Goal: Transaction & Acquisition: Purchase product/service

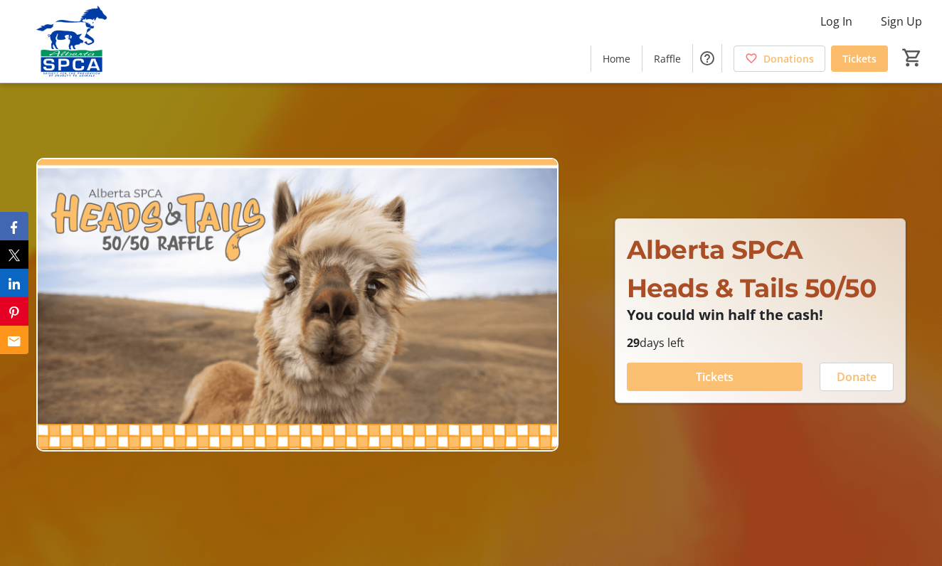
click at [715, 380] on span "Tickets" at bounding box center [714, 376] width 38 height 17
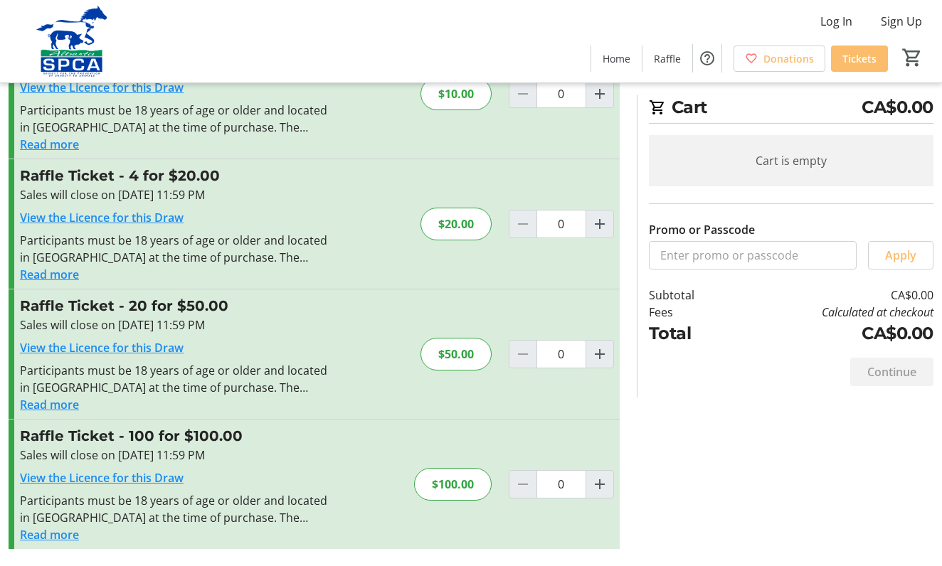
scroll to position [89, 0]
click at [465, 228] on div "$20.00" at bounding box center [455, 224] width 71 height 33
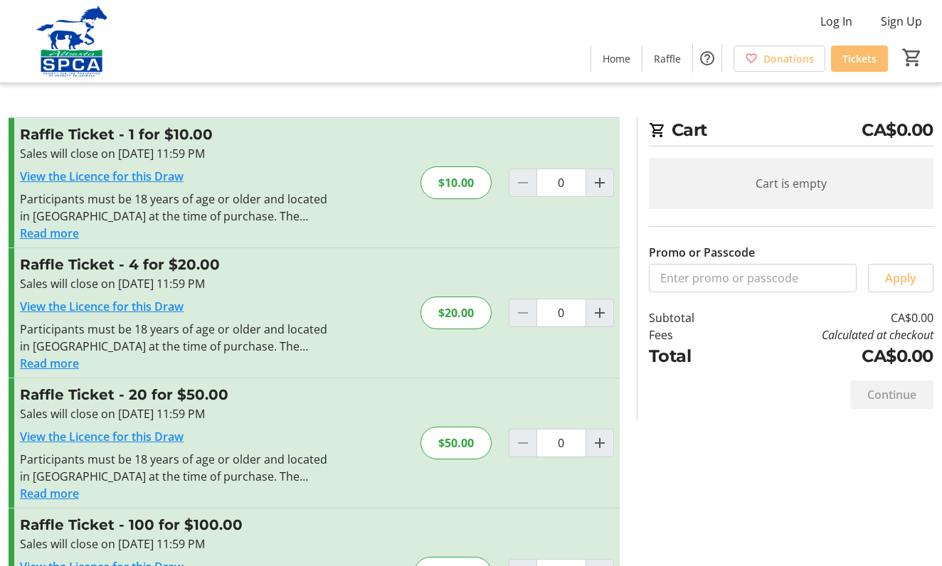
scroll to position [0, 0]
click at [597, 309] on mat-icon "Increment by one" at bounding box center [599, 312] width 17 height 17
type input "1"
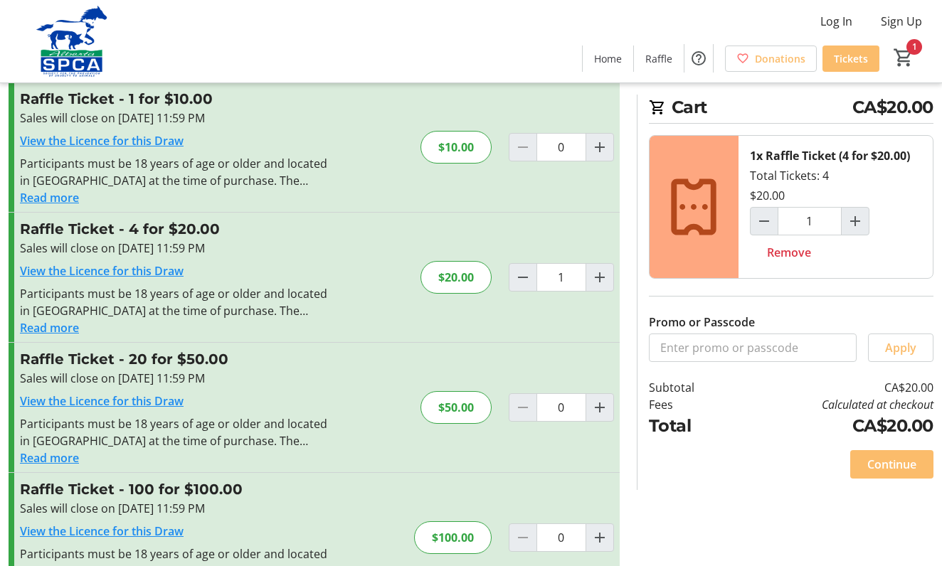
scroll to position [46, 0]
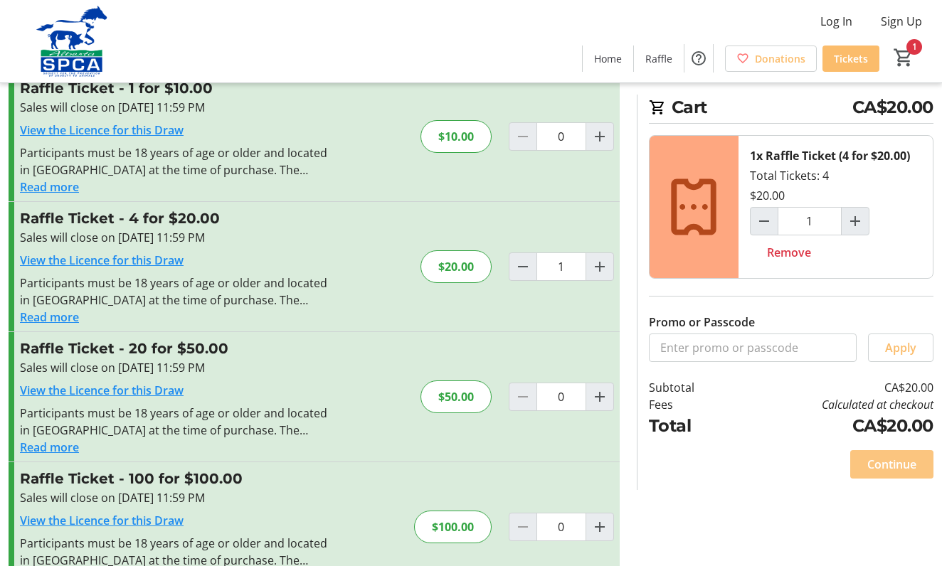
click at [883, 466] on span "Continue" at bounding box center [891, 464] width 49 height 17
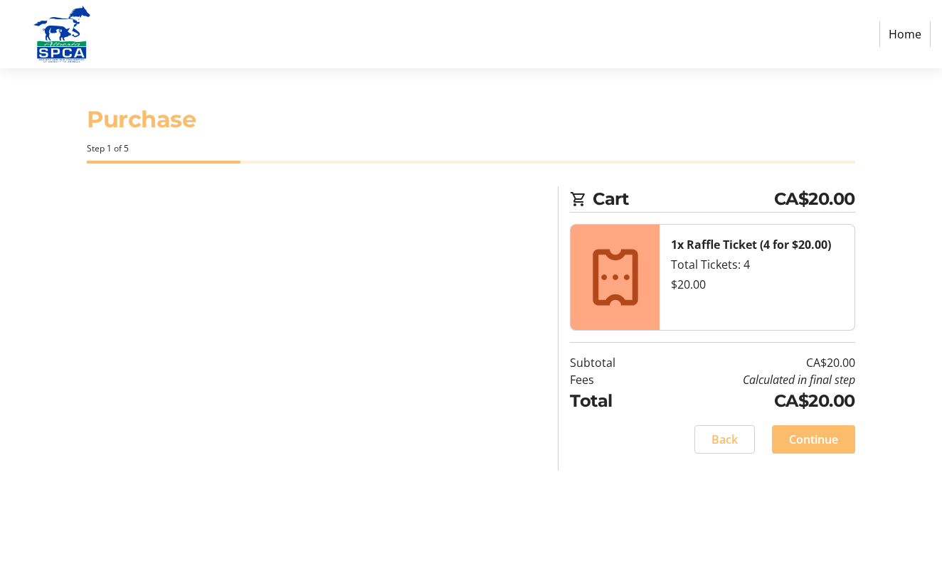
select select "CA"
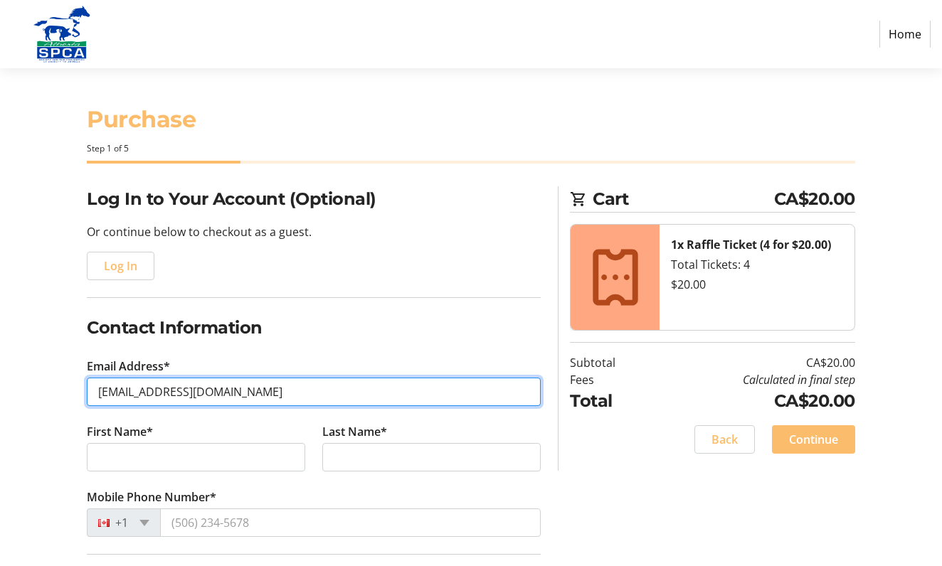
type input "[EMAIL_ADDRESS][DOMAIN_NAME]"
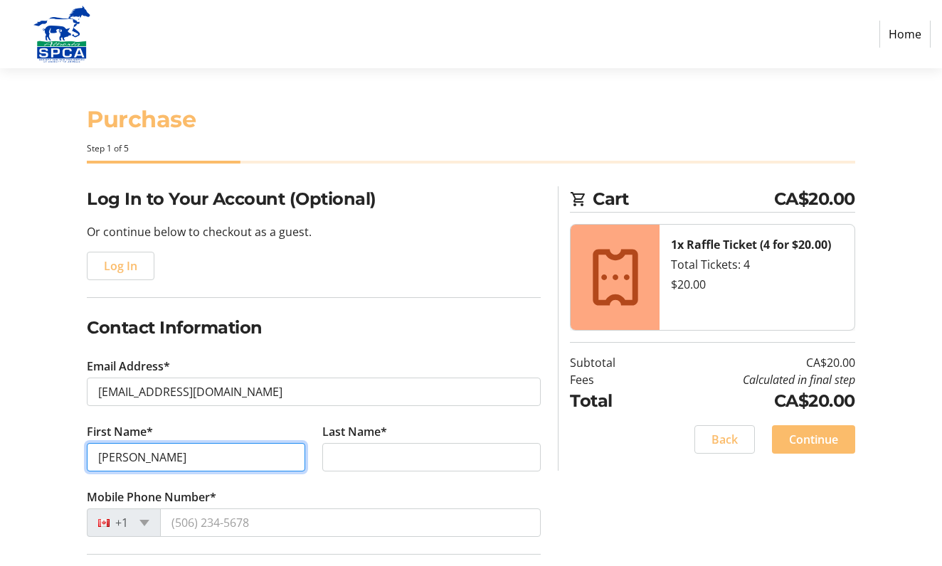
type input "[PERSON_NAME]"
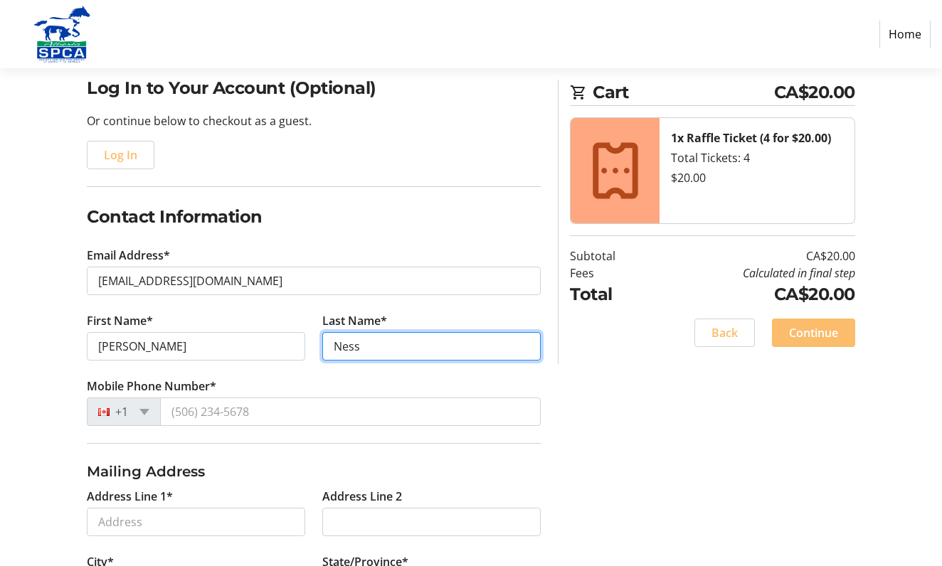
scroll to position [122, 0]
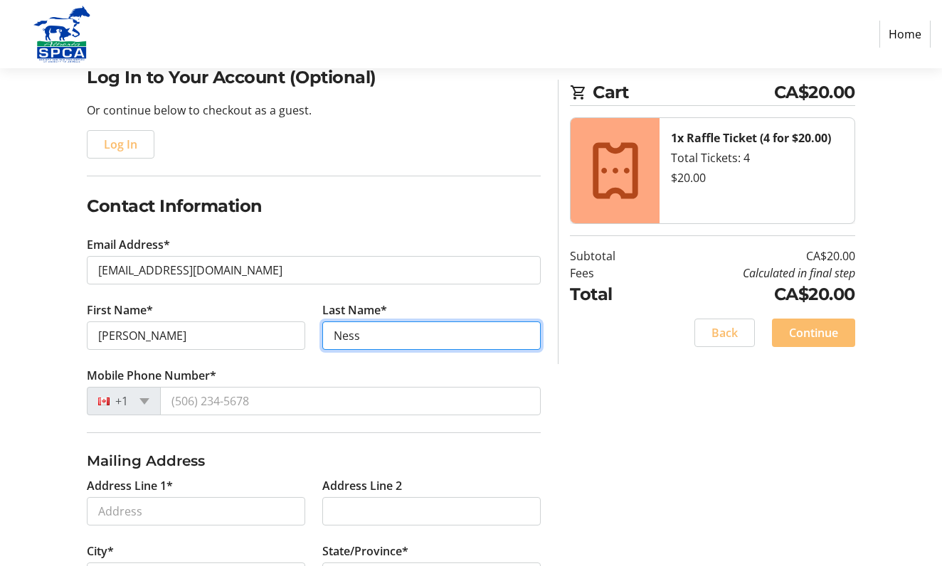
type input "Ness"
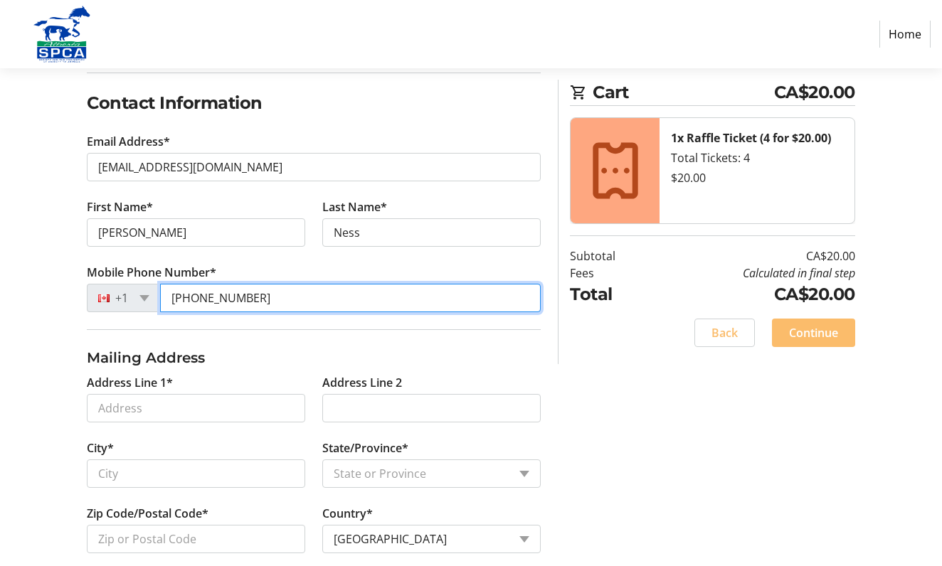
scroll to position [229, 0]
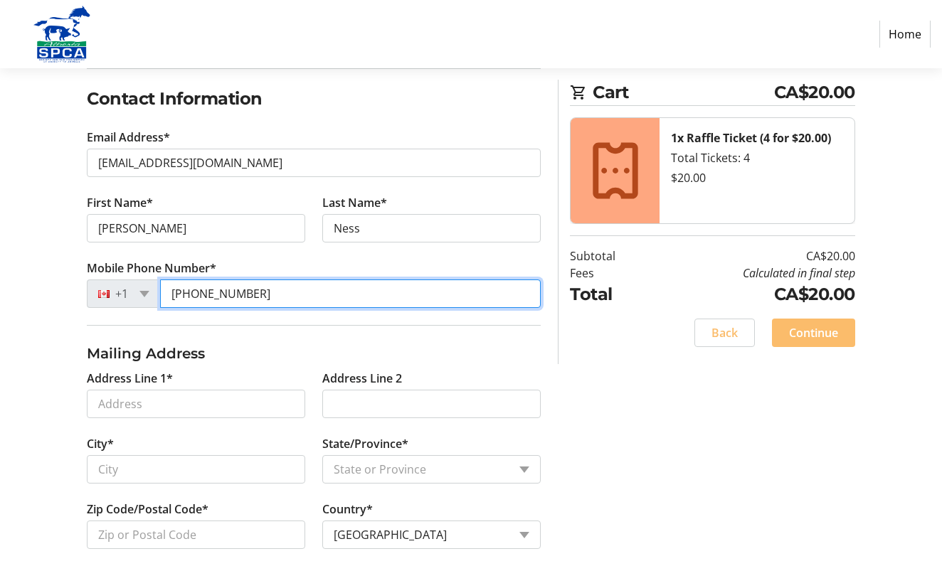
type input "[PHONE_NUMBER]"
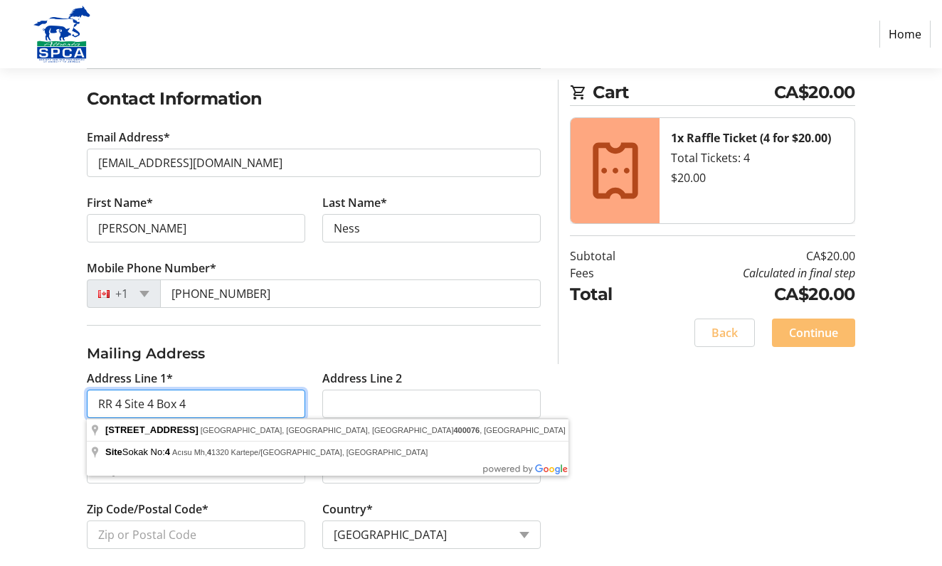
type input "RR 4 Site 4 Box 4"
click at [419, 323] on tr-form-field "Mobile Phone Number* [PHONE_NUMBER]" at bounding box center [314, 292] width 454 height 65
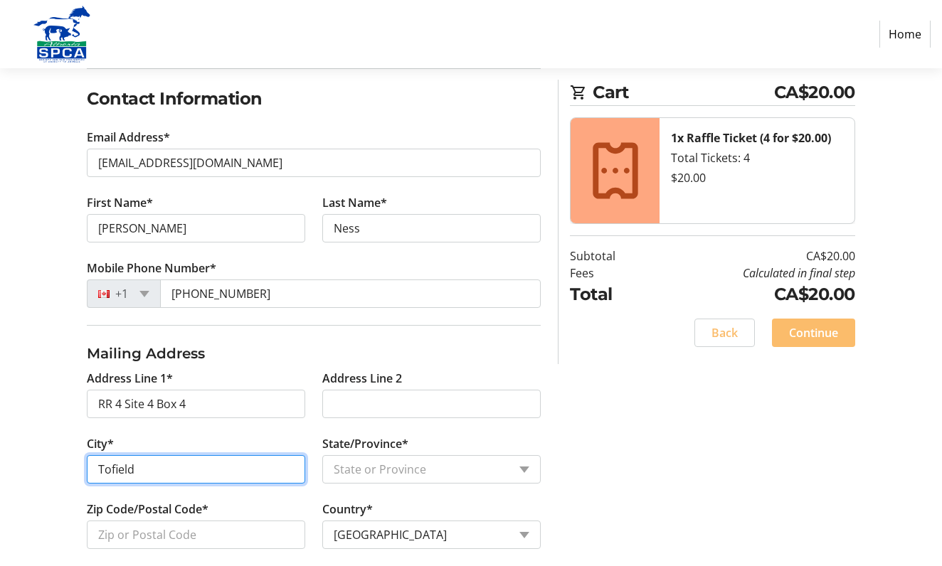
type input "Tofield"
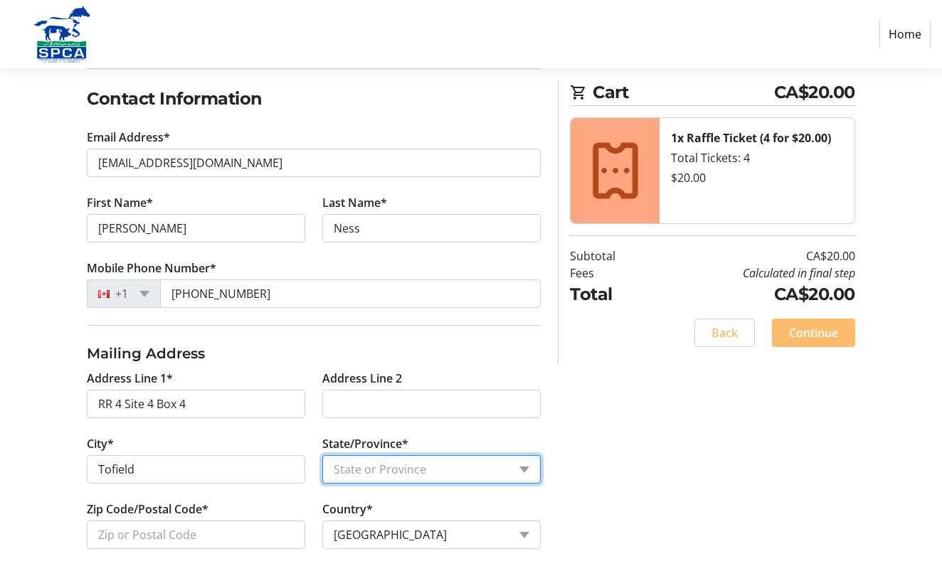
select select "AB"
click at [643, 427] on div "Log In to Your Account (Optional) Or continue below to checkout as a guest. Log…" at bounding box center [471, 314] width 942 height 715
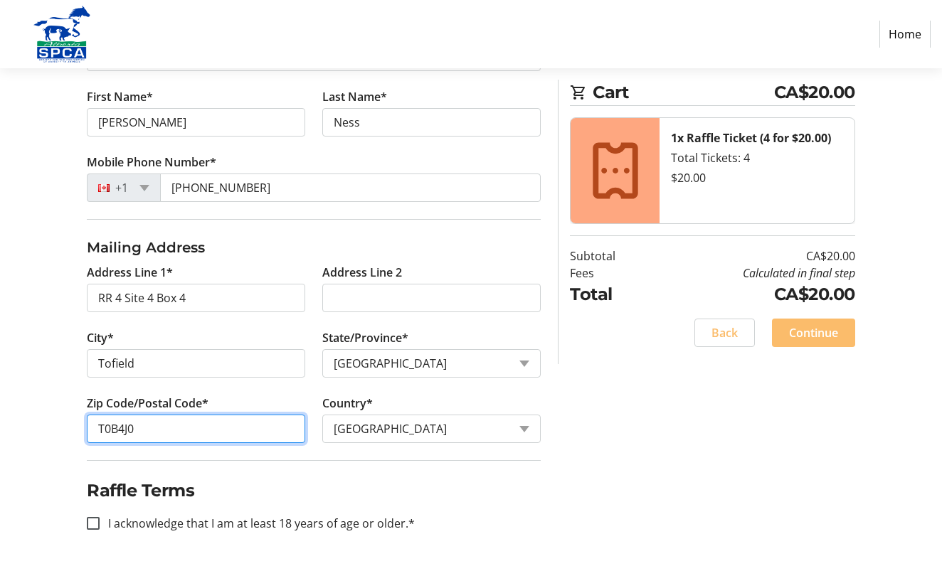
scroll to position [335, 0]
type input "T0B4J0"
click at [98, 518] on input "I acknowledge that I am at least 18 years of age or older.*" at bounding box center [93, 523] width 13 height 13
checkbox input "true"
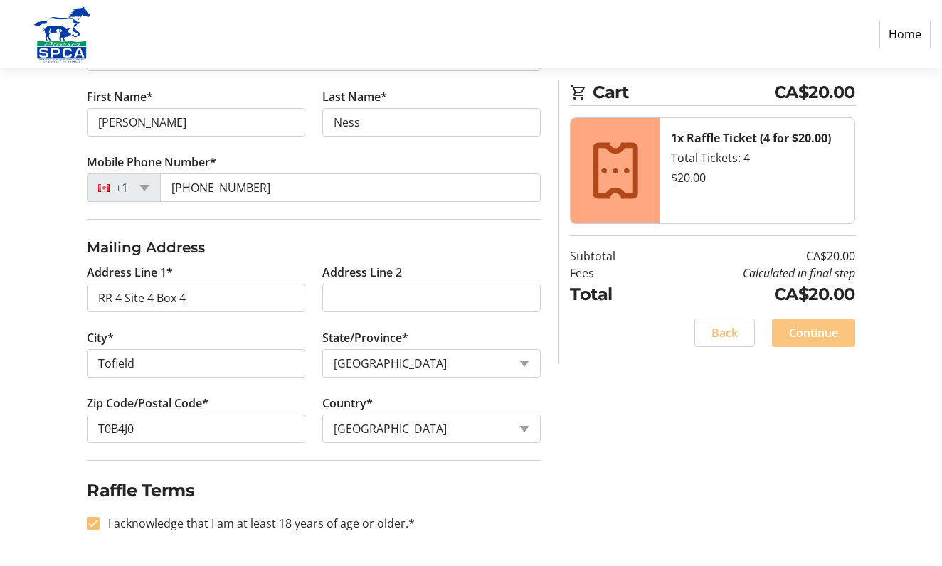
click at [824, 331] on span "Continue" at bounding box center [813, 332] width 49 height 17
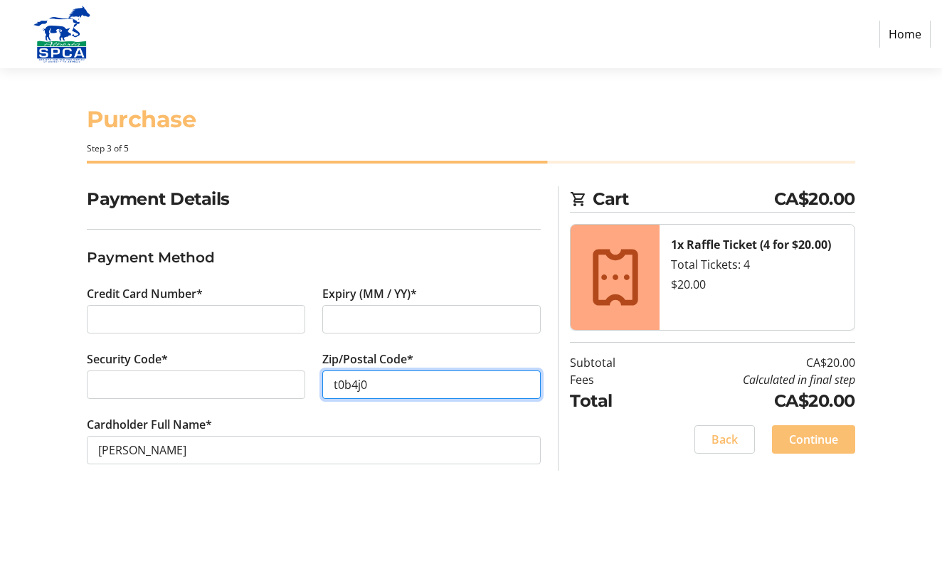
type input "t0b4j0"
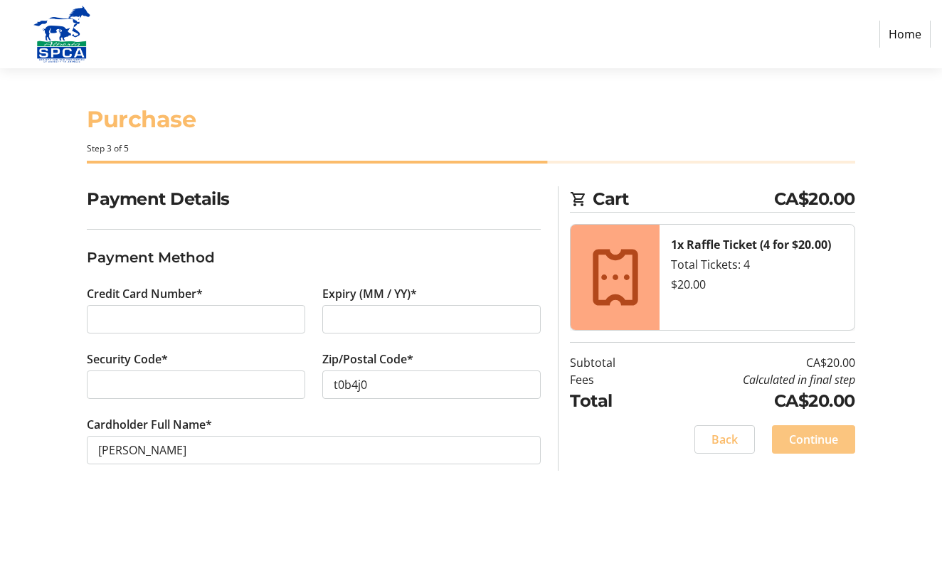
click at [801, 442] on span "Continue" at bounding box center [813, 439] width 49 height 17
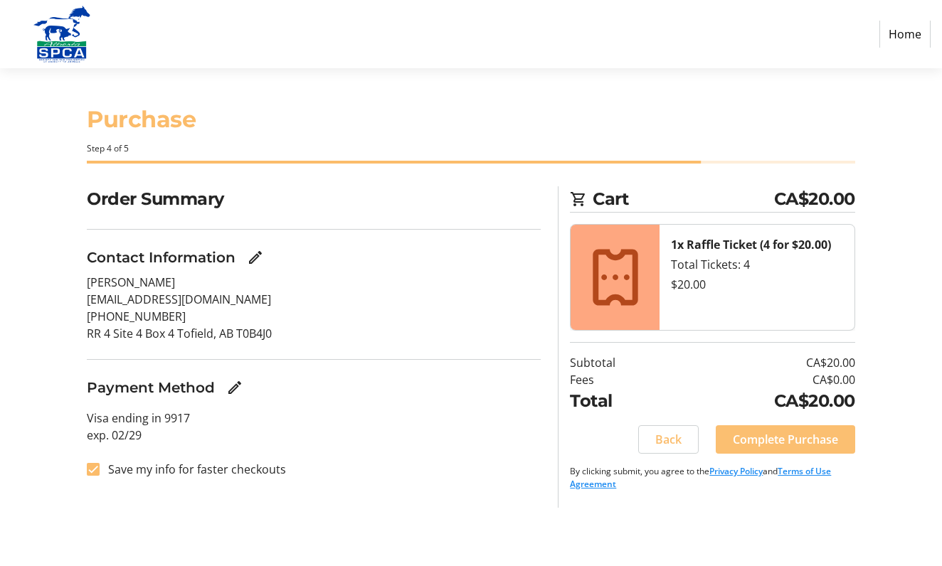
click at [796, 431] on span "Complete Purchase" at bounding box center [784, 439] width 105 height 17
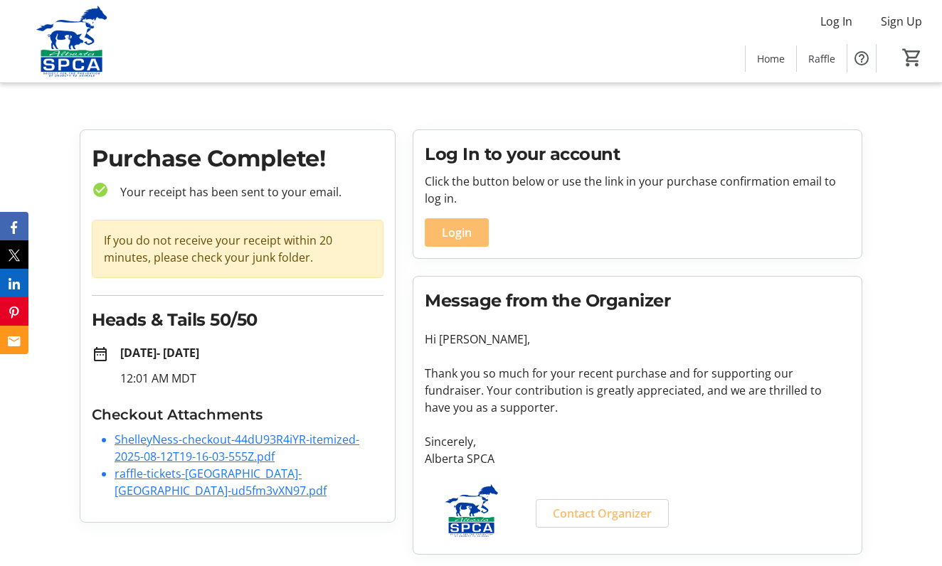
click at [274, 439] on link "ShelleyNess-checkout-44dU93R4iYR-itemized-2025-08-12T19-16-03-555Z.pdf" at bounding box center [236, 448] width 245 height 33
